Goal: Information Seeking & Learning: Compare options

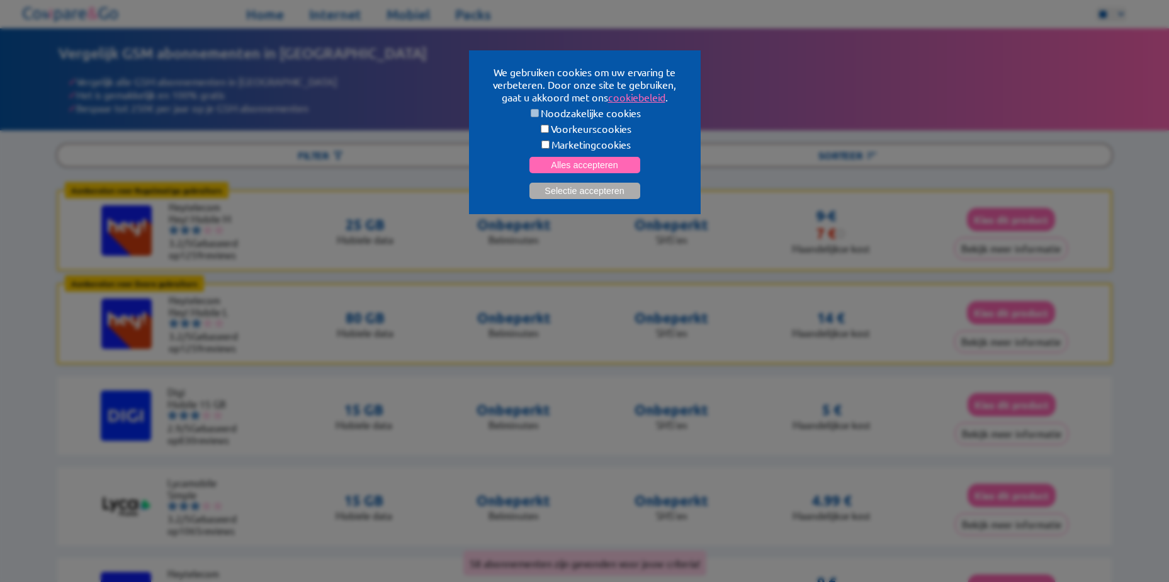
scroll to position [53, 0]
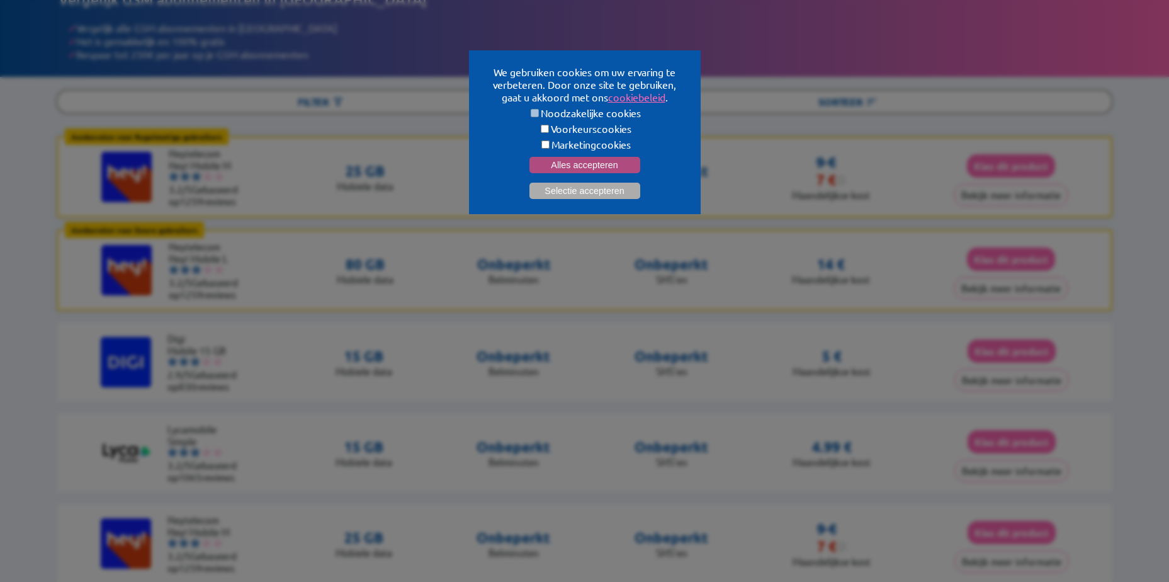
click at [610, 163] on button "Alles accepteren" at bounding box center [584, 165] width 111 height 16
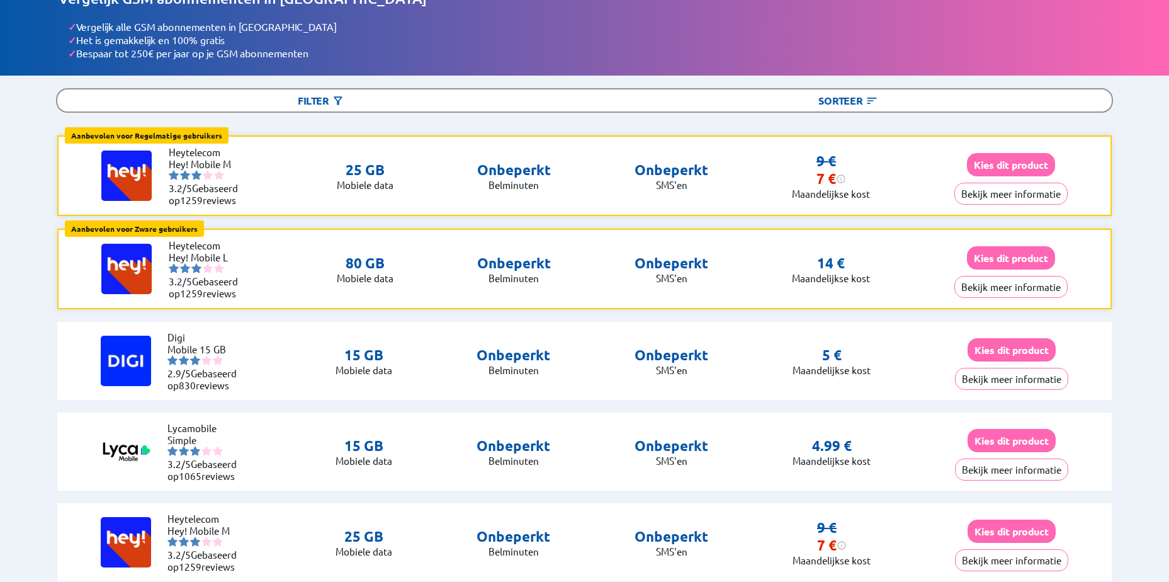
scroll to position [0, 0]
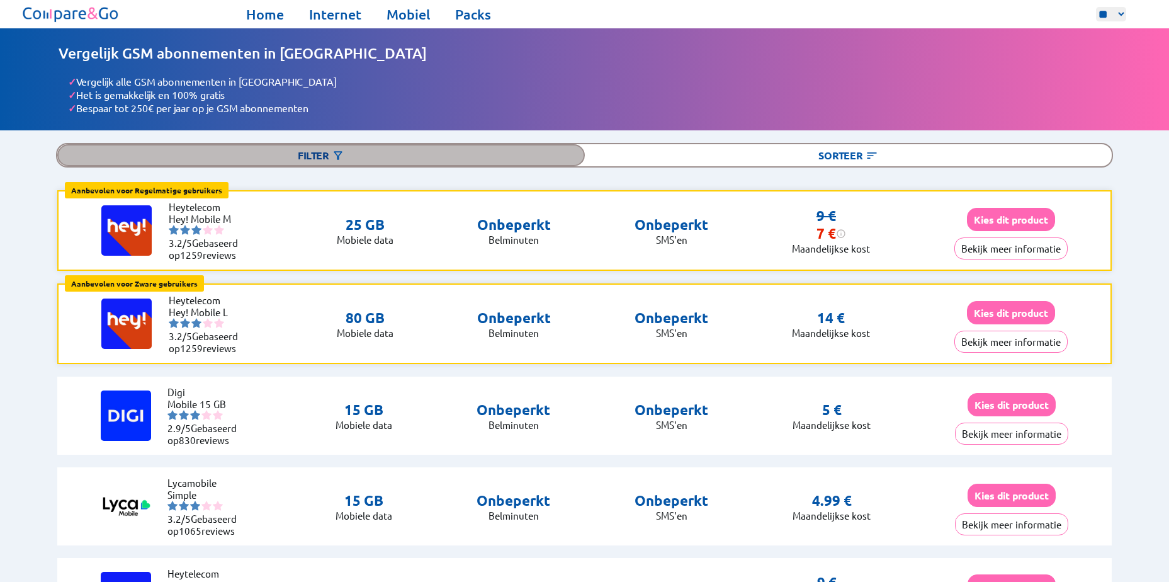
click at [324, 154] on div "Filter" at bounding box center [320, 155] width 527 height 22
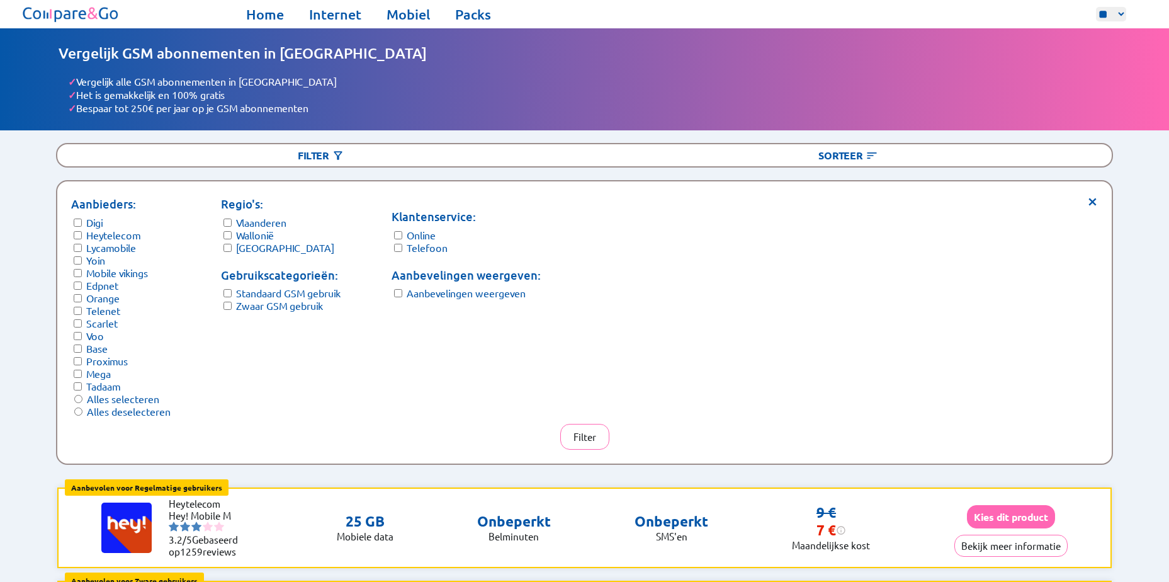
click at [232, 221] on form "Regio's: Vlaanderen Wallonië [GEOGRAPHIC_DATA]" at bounding box center [281, 224] width 120 height 59
click at [585, 409] on div "× Aanbieders: Digi Heytelecom Lycamobile Yoin Mobile vikings Edpnet Orange Tele…" at bounding box center [584, 322] width 1055 height 282
click at [587, 424] on button "Filter" at bounding box center [584, 437] width 49 height 26
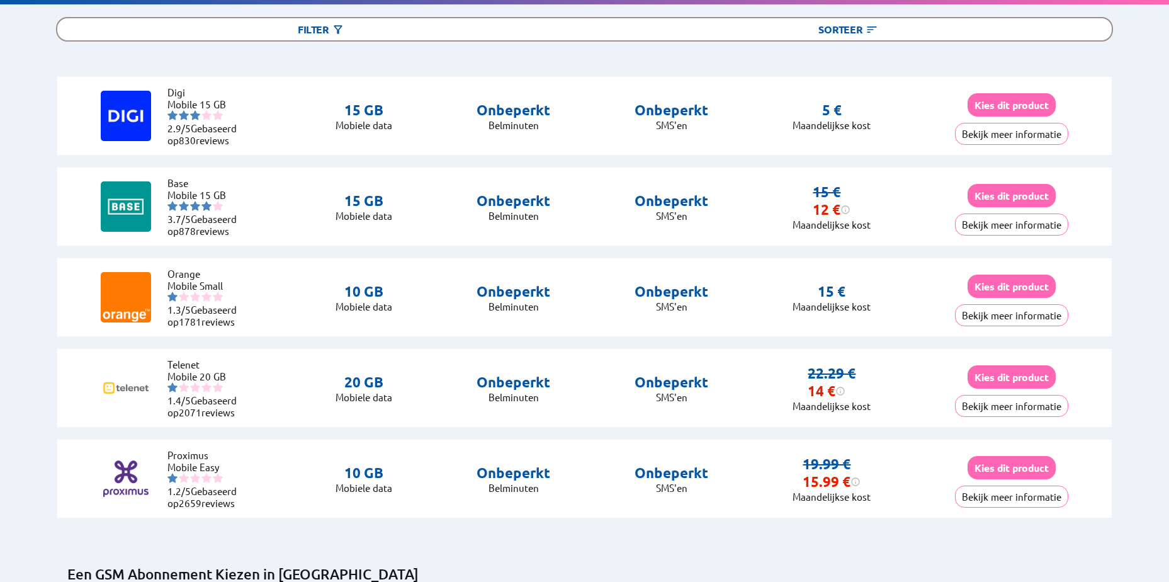
scroll to position [63, 0]
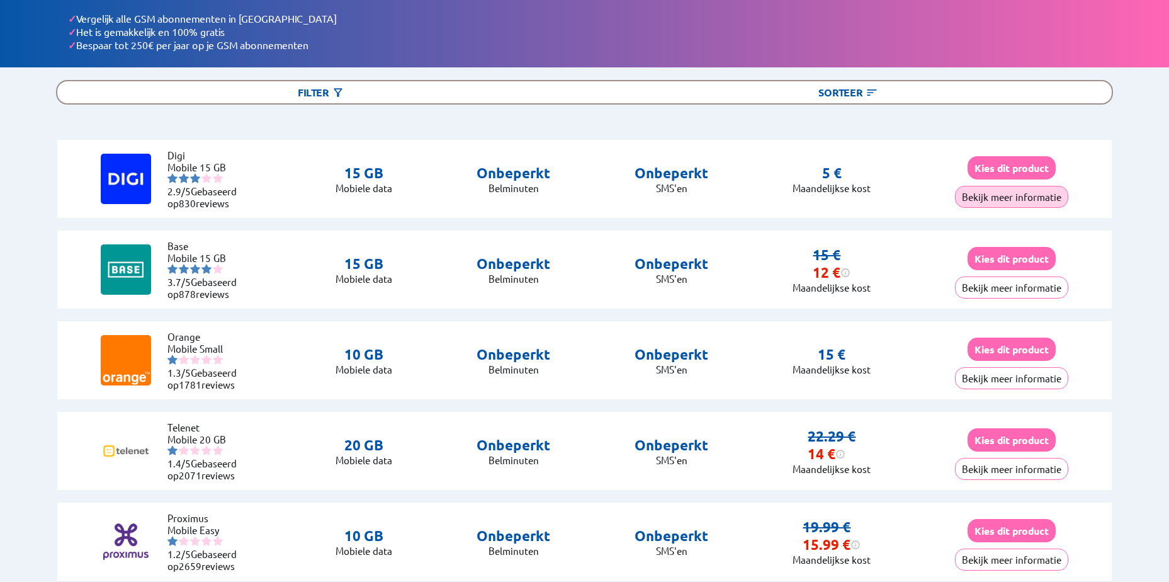
click at [987, 186] on button "Bekijk meer informatie" at bounding box center [1011, 197] width 113 height 22
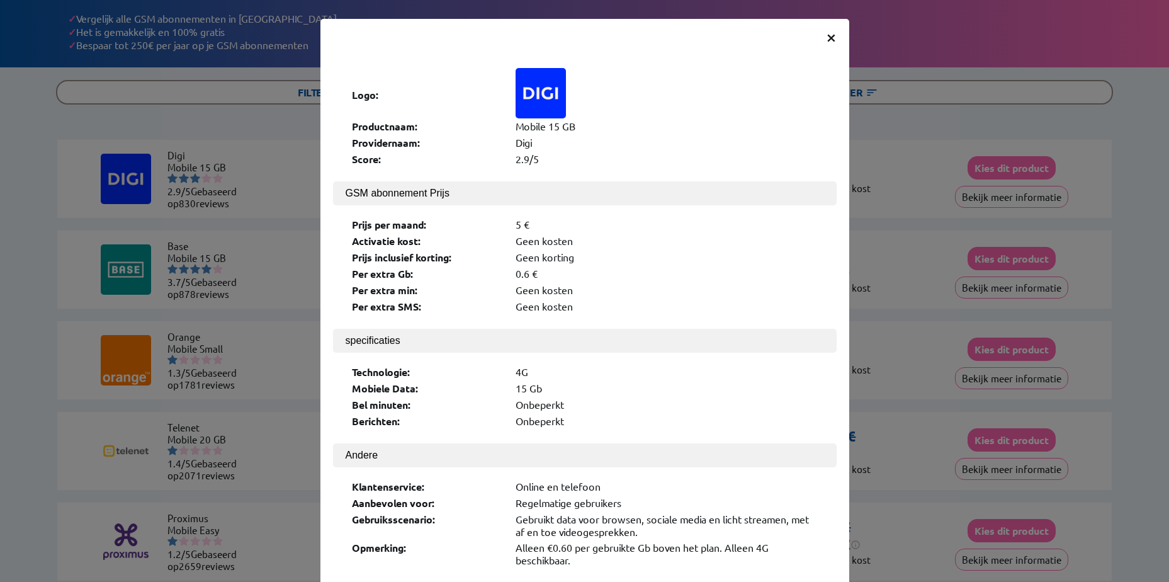
scroll to position [63, 0]
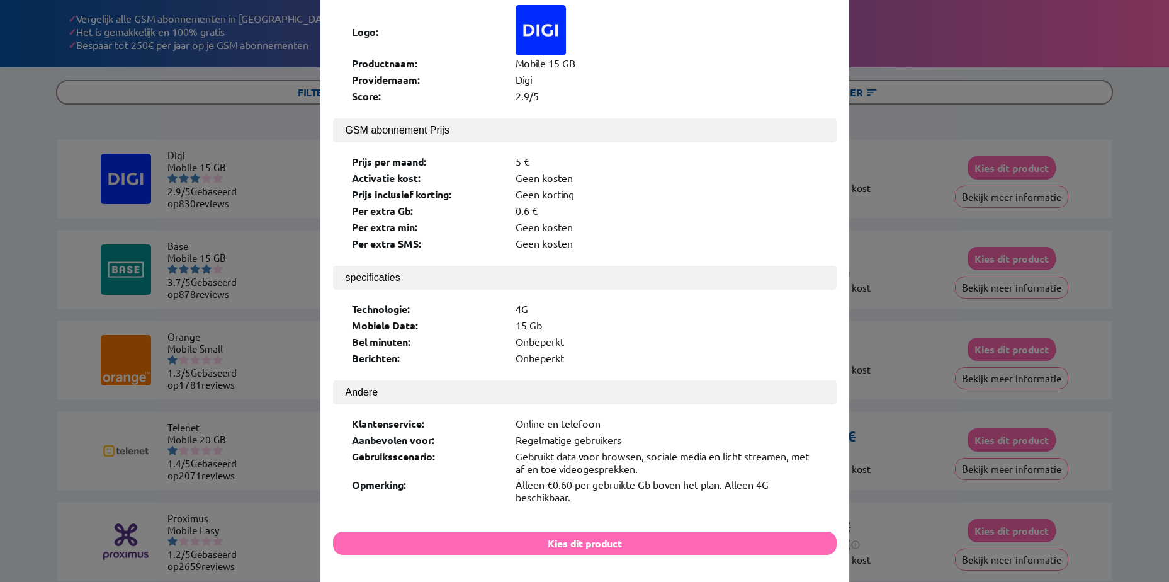
click at [157, 123] on div "× Logo: Productnaam: Mobile 15 GB Providernaam: Digi Score: 2.9/5 GSM abonnemen…" at bounding box center [584, 291] width 1169 height 582
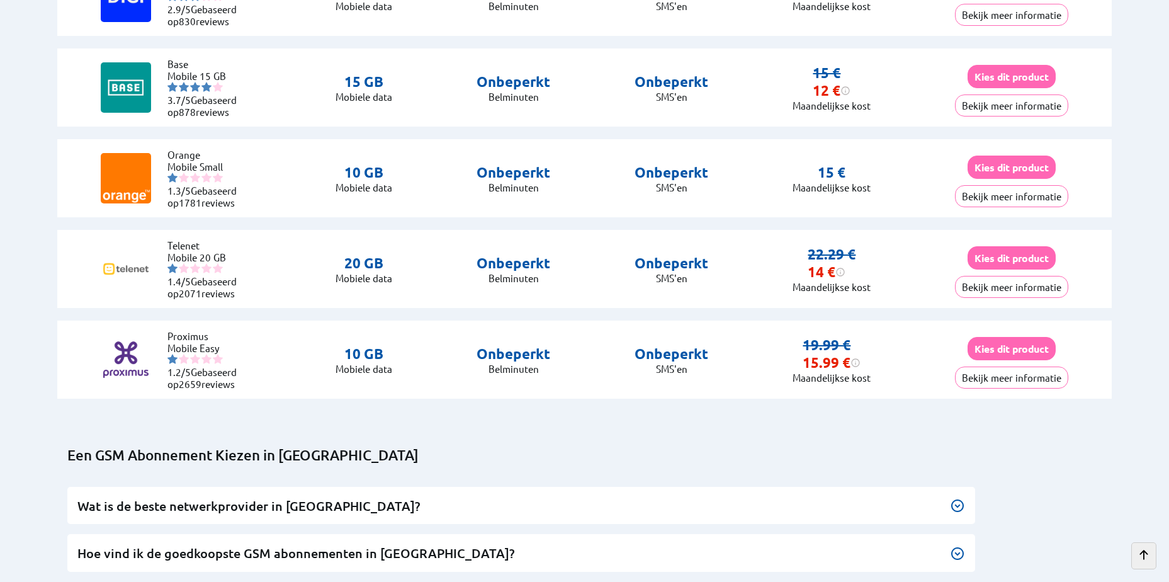
scroll to position [252, 0]
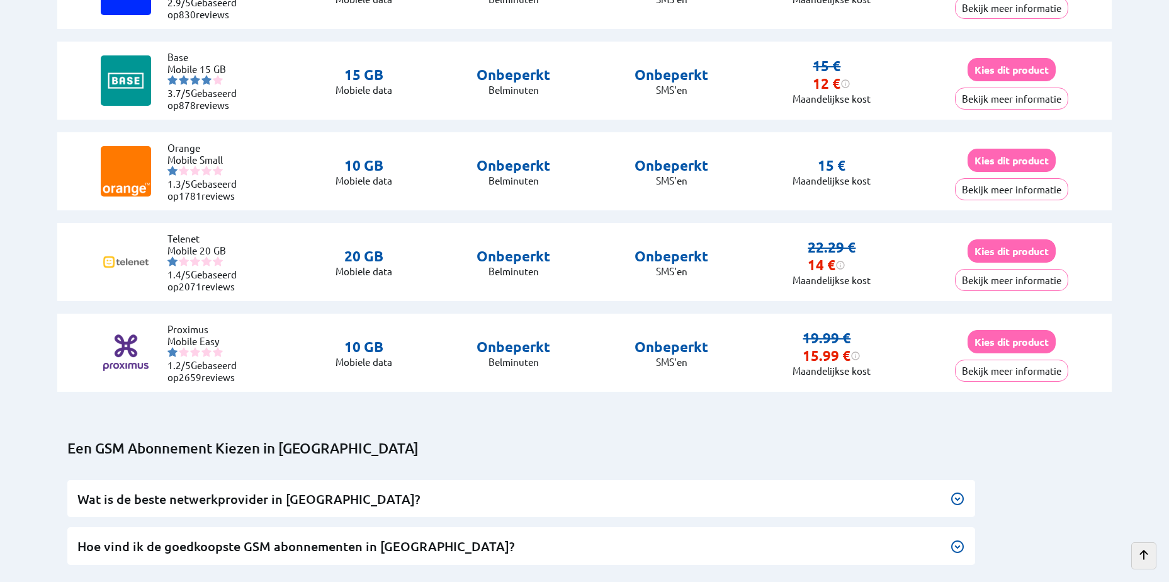
click at [960, 497] on img at bounding box center [957, 498] width 15 height 15
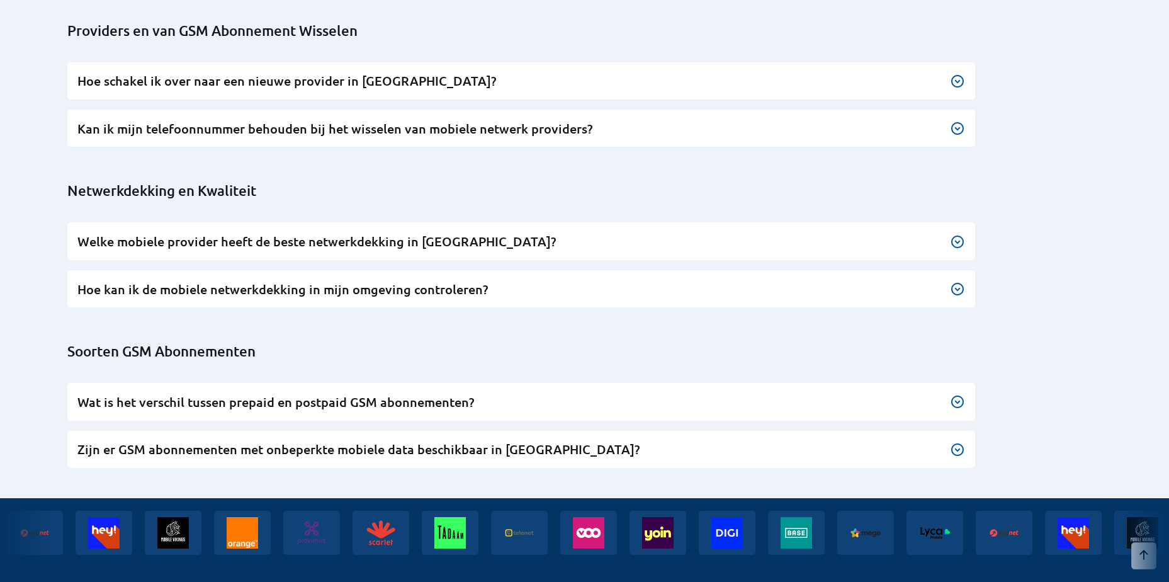
scroll to position [1070, 0]
